Goal: Task Accomplishment & Management: Use online tool/utility

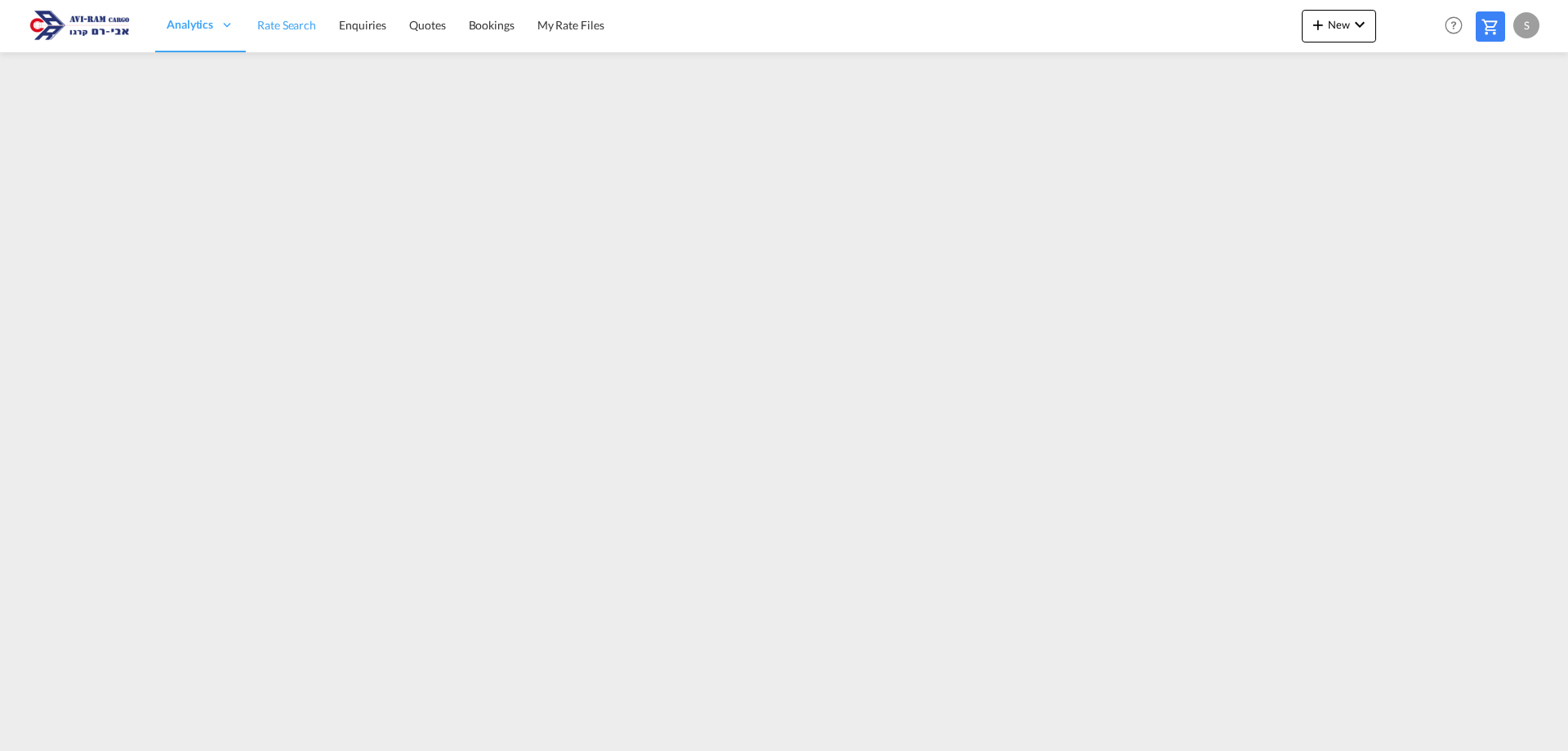
click at [267, 23] on span "Rate Search" at bounding box center [286, 25] width 58 height 14
